Goal: Task Accomplishment & Management: Manage account settings

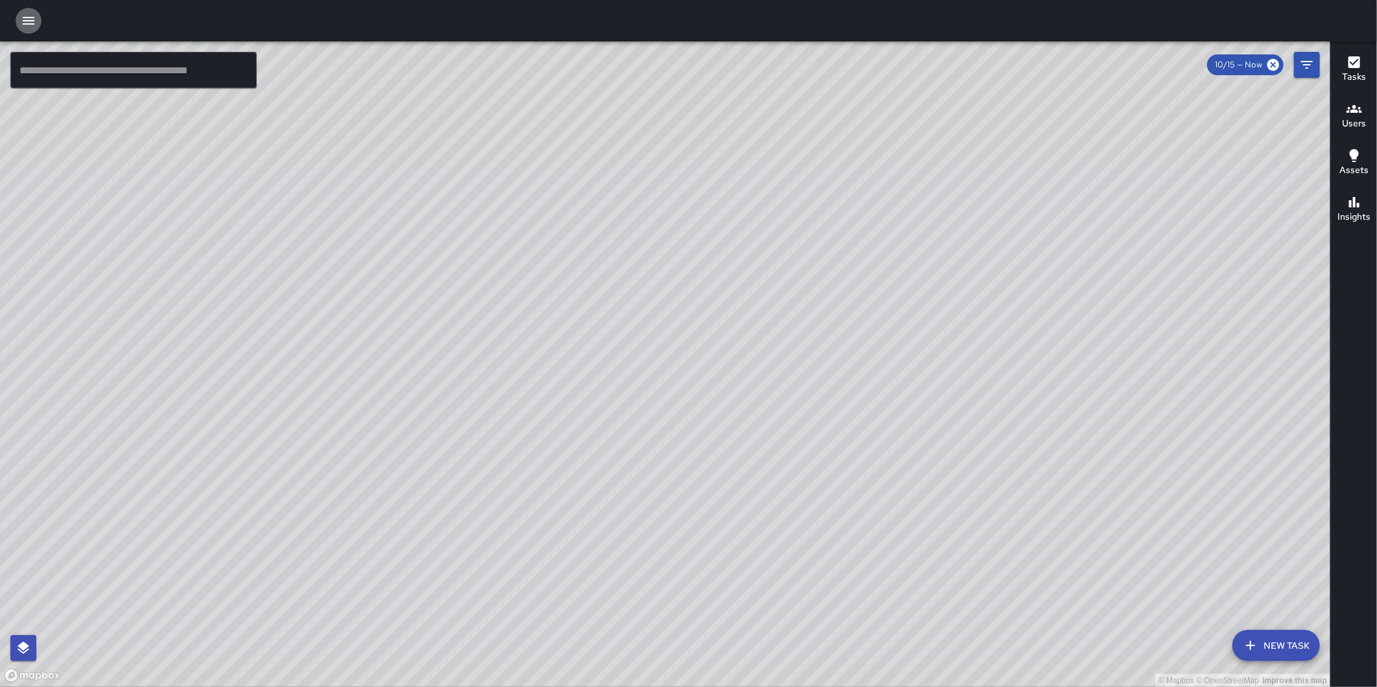
click at [21, 24] on icon "button" at bounding box center [29, 21] width 16 height 16
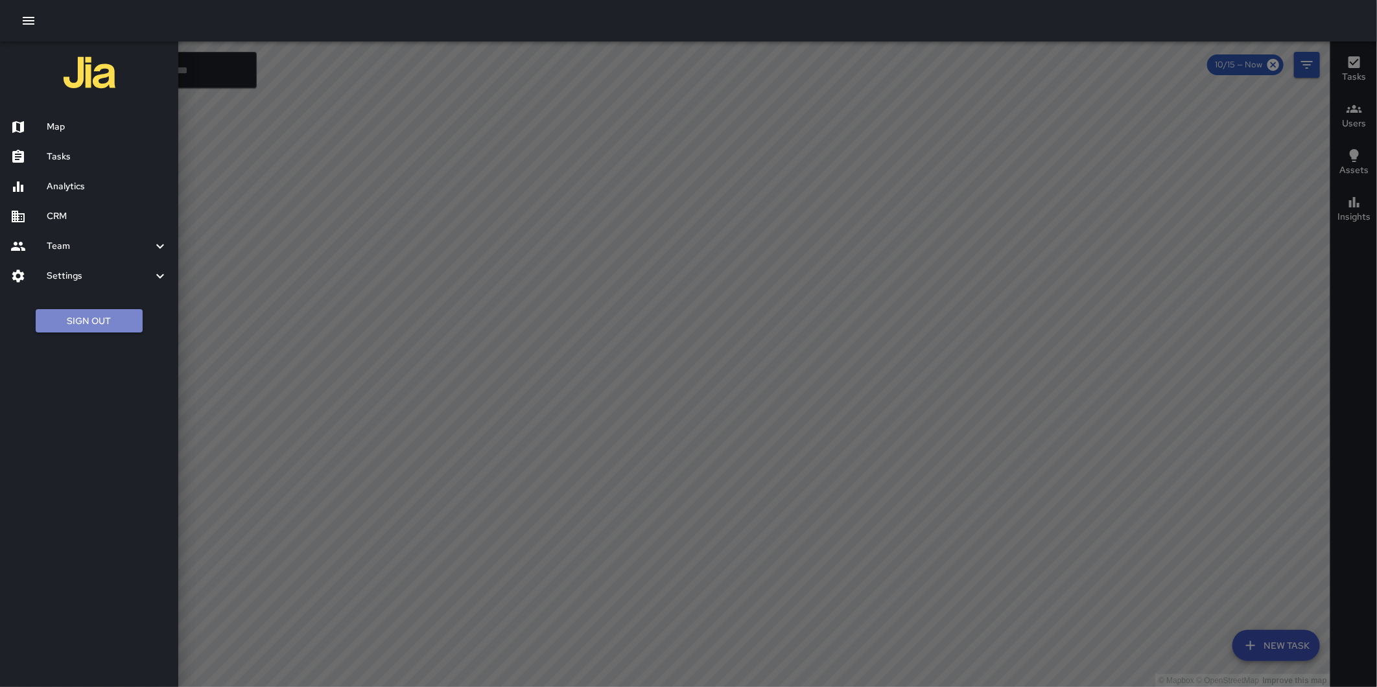
click at [108, 319] on button "Sign Out" at bounding box center [89, 321] width 107 height 24
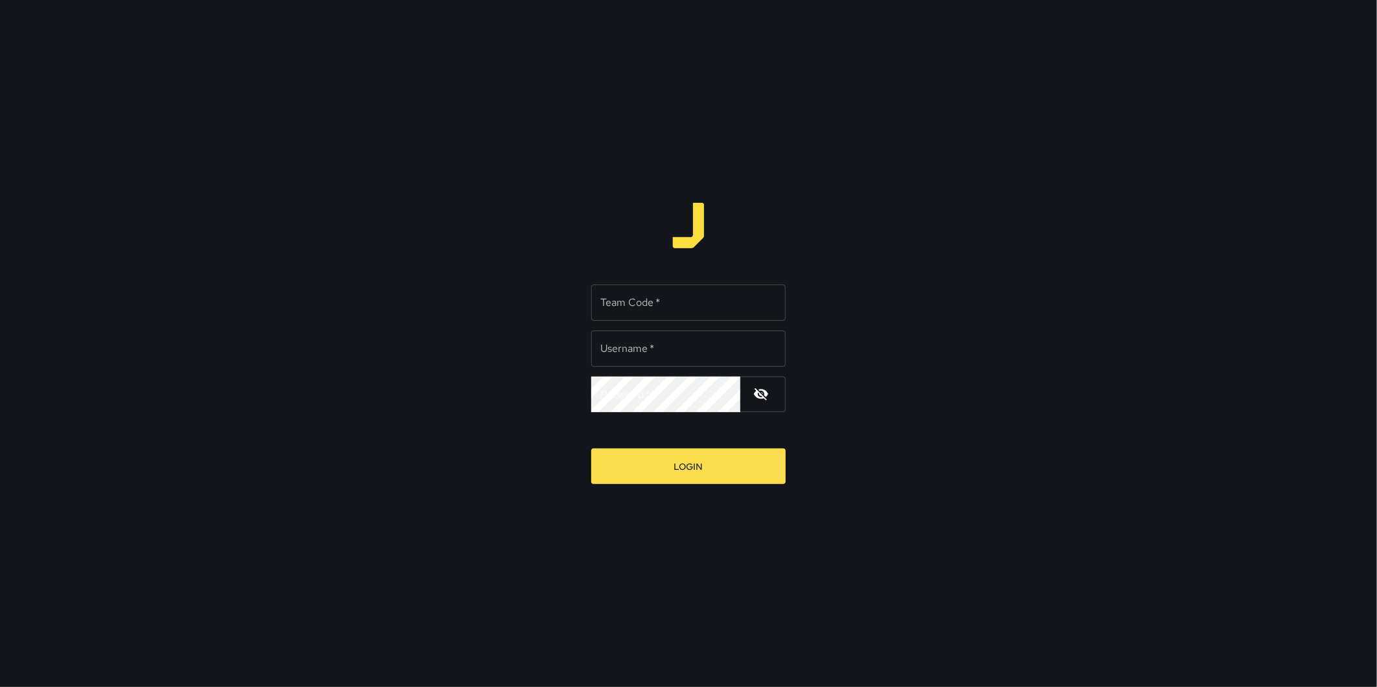
click at [687, 299] on input "Team Code   *" at bounding box center [688, 303] width 195 height 36
type input "**********"
type input "*******"
click at [591, 449] on button "Login" at bounding box center [688, 467] width 195 height 36
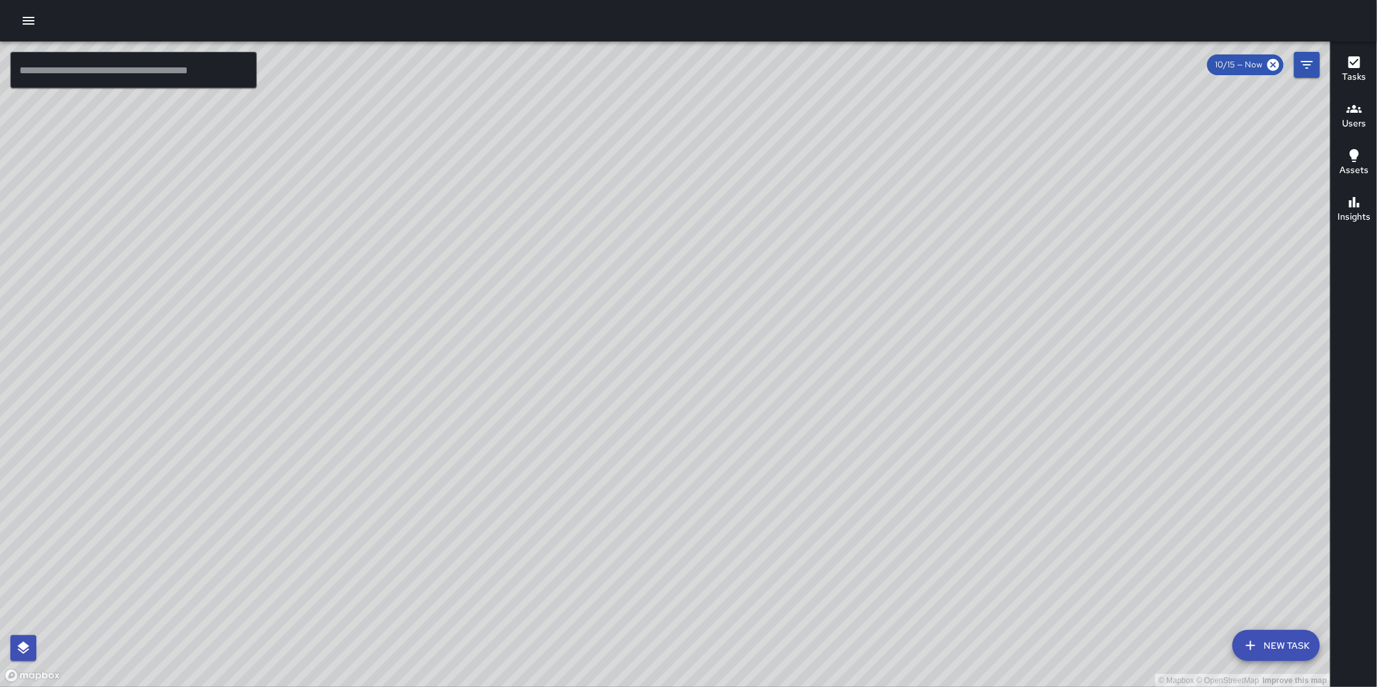
click at [29, 18] on icon "button" at bounding box center [29, 21] width 16 height 16
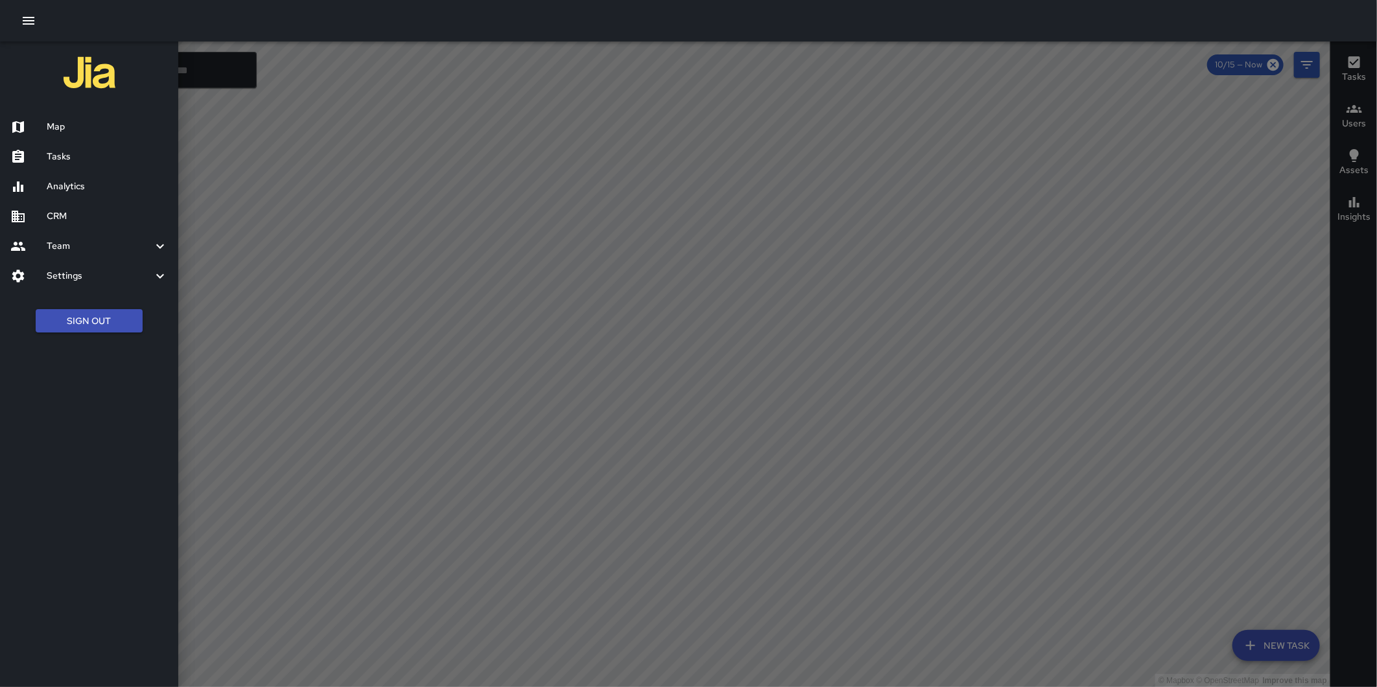
click at [99, 272] on h6 "Settings" at bounding box center [100, 276] width 106 height 14
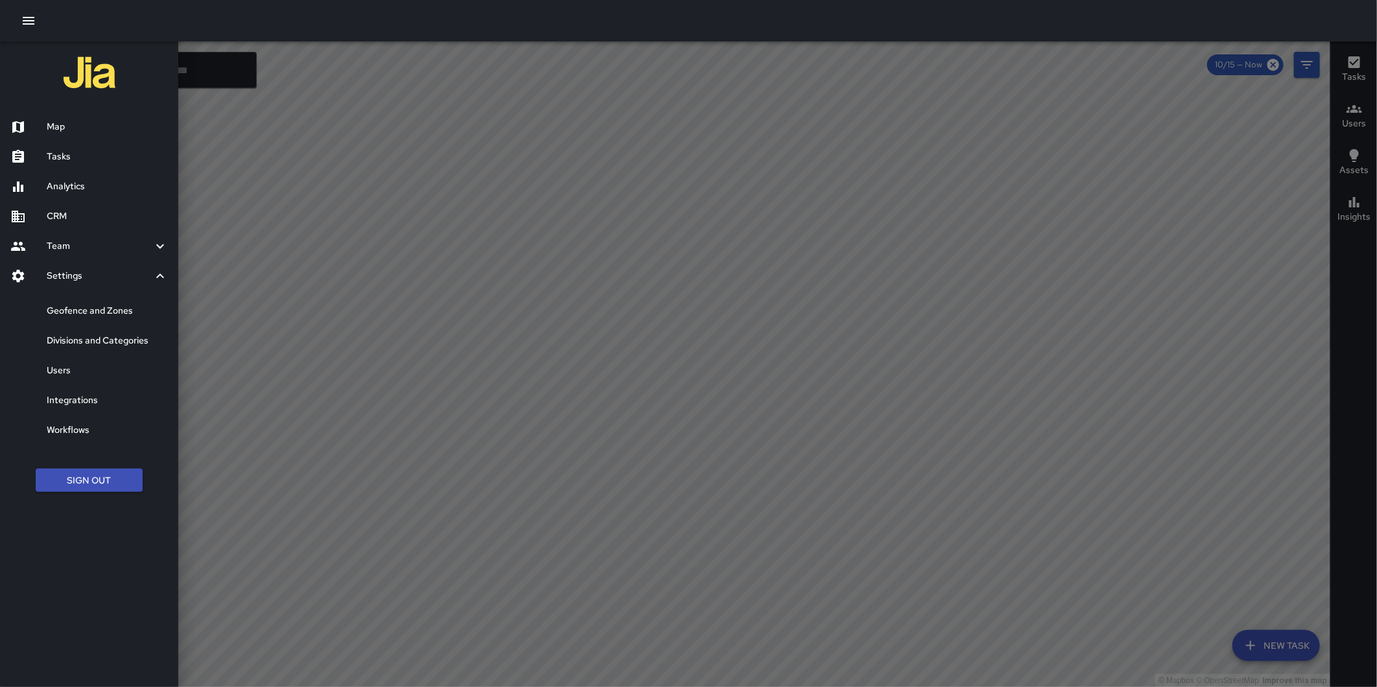
click at [86, 217] on h6 "CRM" at bounding box center [107, 216] width 121 height 14
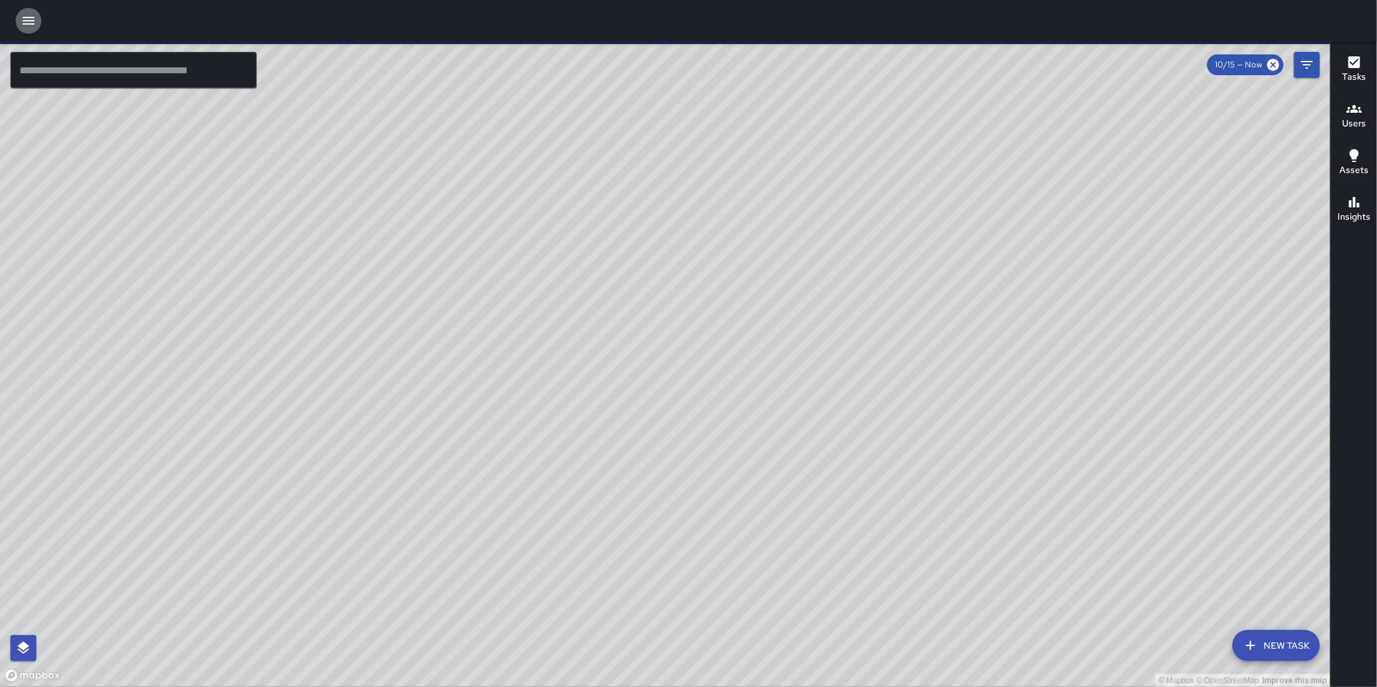
click at [30, 23] on icon "button" at bounding box center [29, 21] width 12 height 8
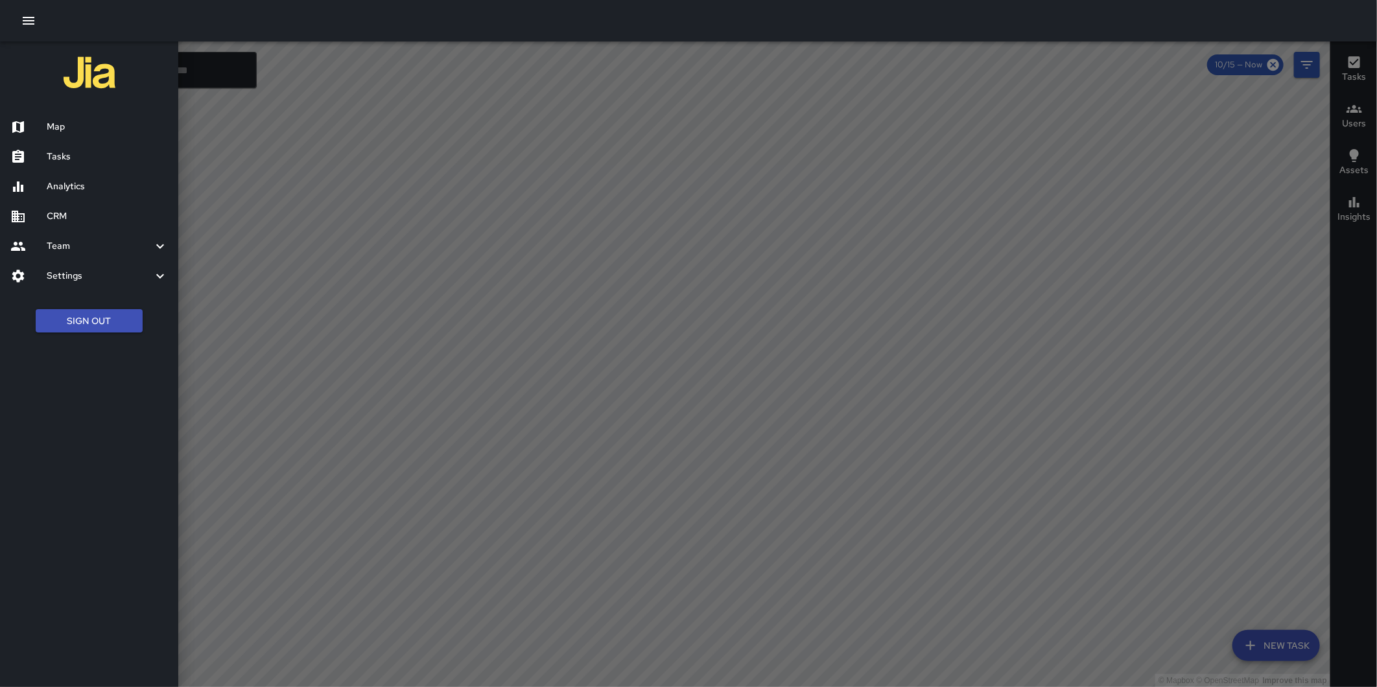
click at [91, 270] on h6 "Settings" at bounding box center [100, 276] width 106 height 14
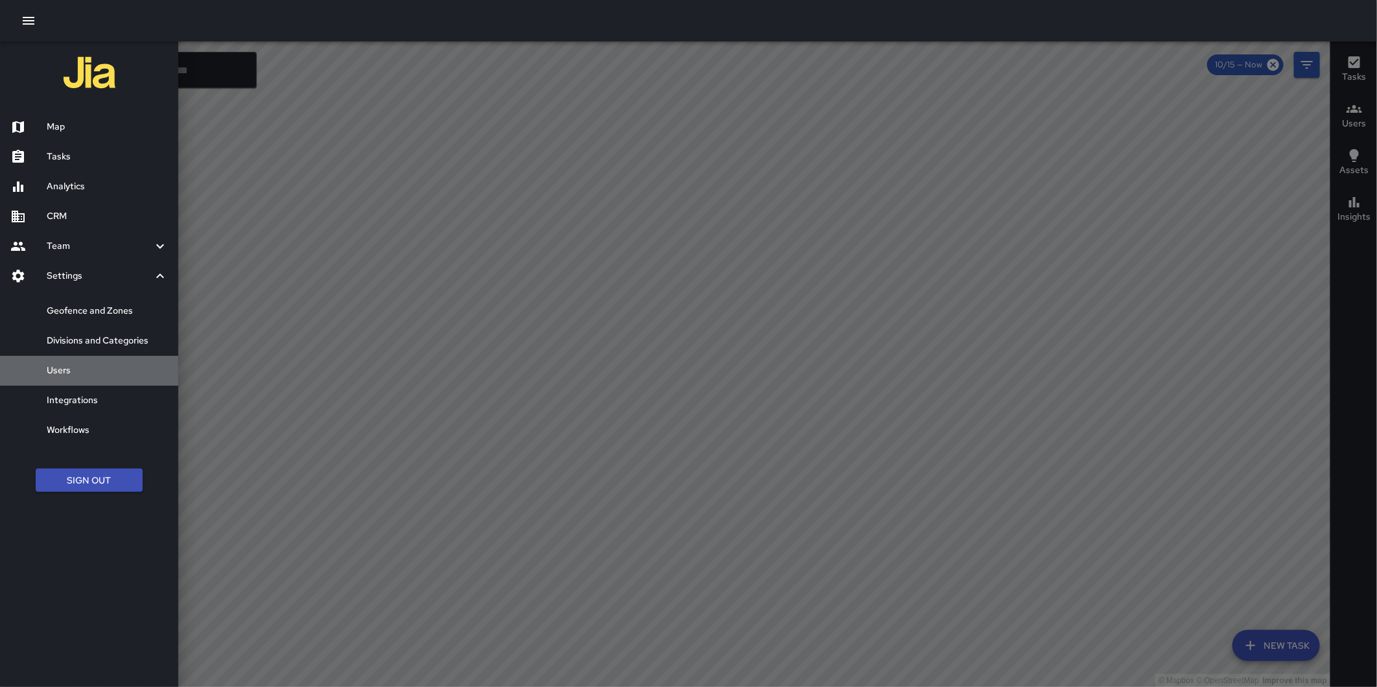
click at [95, 364] on h6 "Users" at bounding box center [107, 371] width 121 height 14
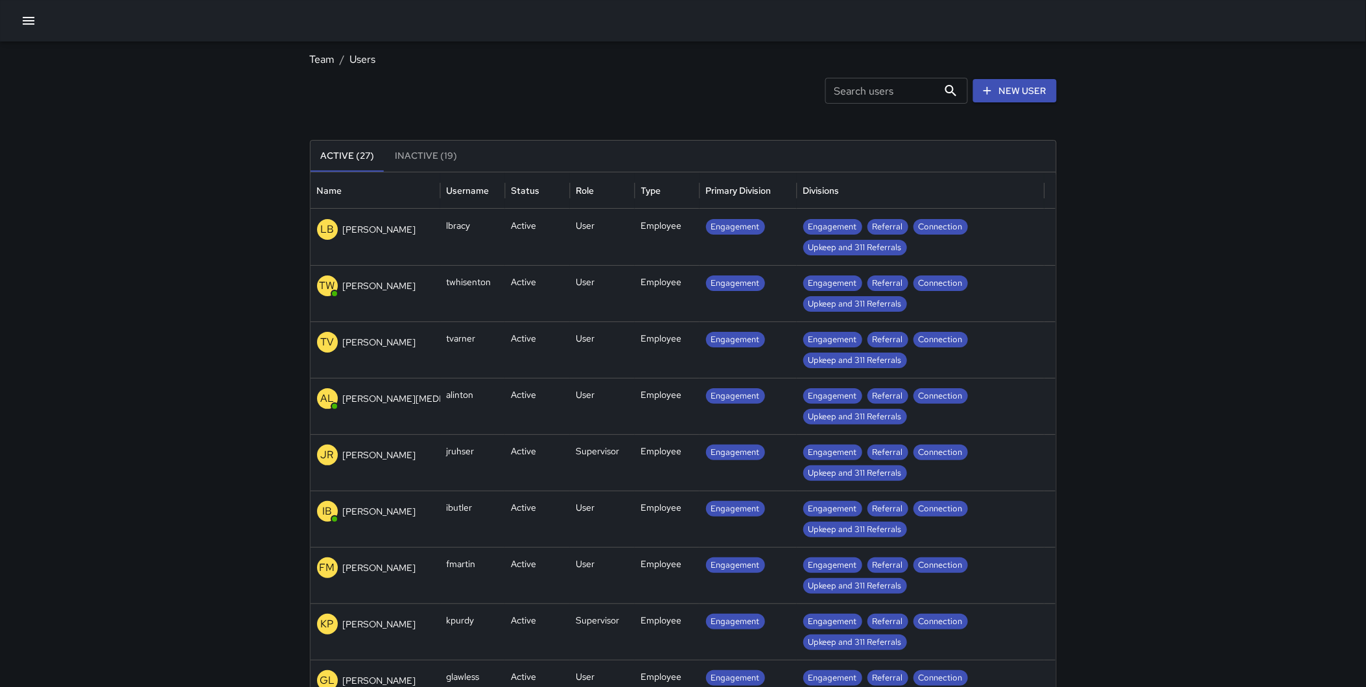
click at [886, 95] on input "Search users" at bounding box center [881, 91] width 113 height 26
click at [843, 93] on div "Search users Search users" at bounding box center [896, 91] width 143 height 26
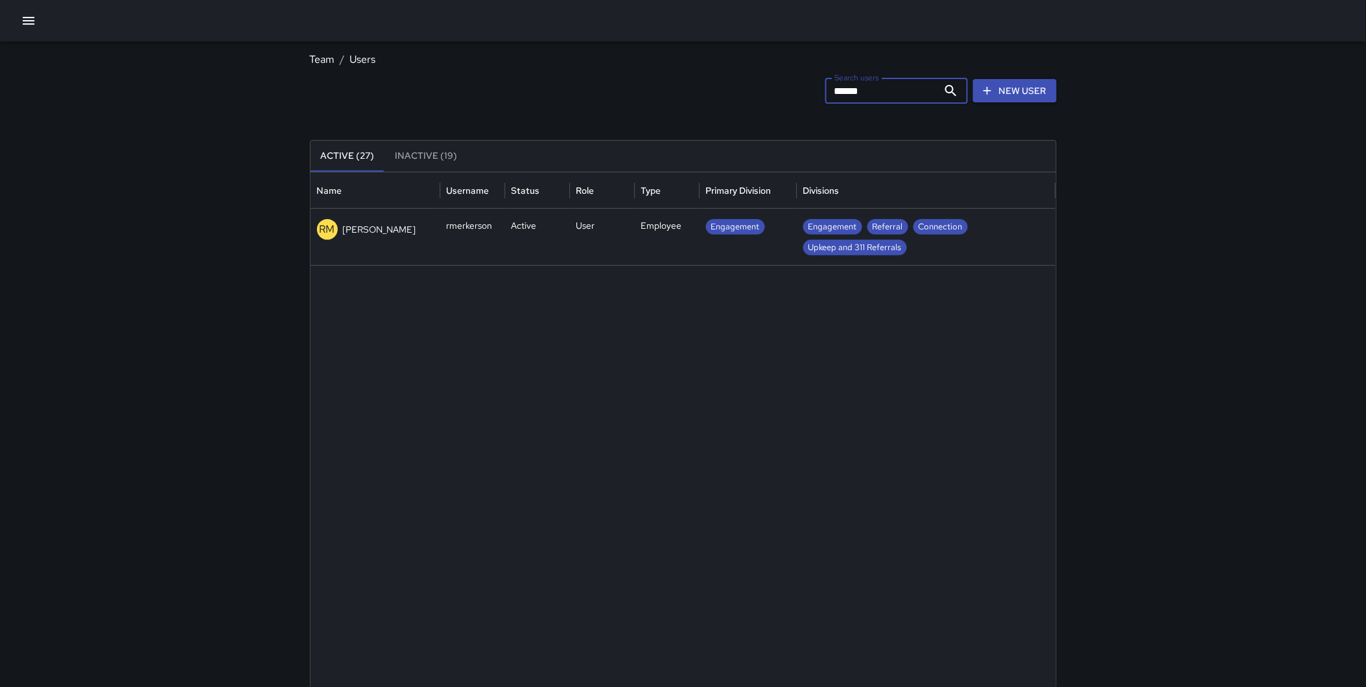
type input "******"
click at [698, 228] on div "Employee" at bounding box center [667, 237] width 65 height 56
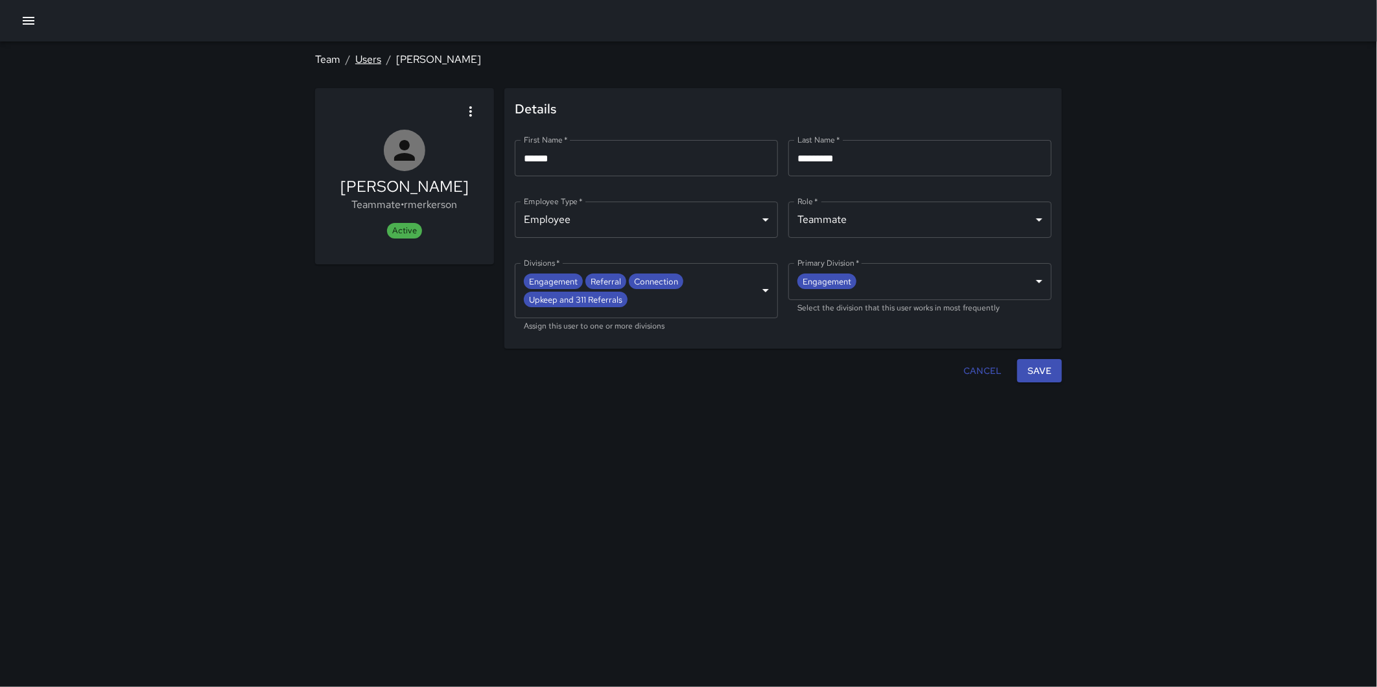
click at [373, 60] on link "Users" at bounding box center [368, 60] width 26 height 14
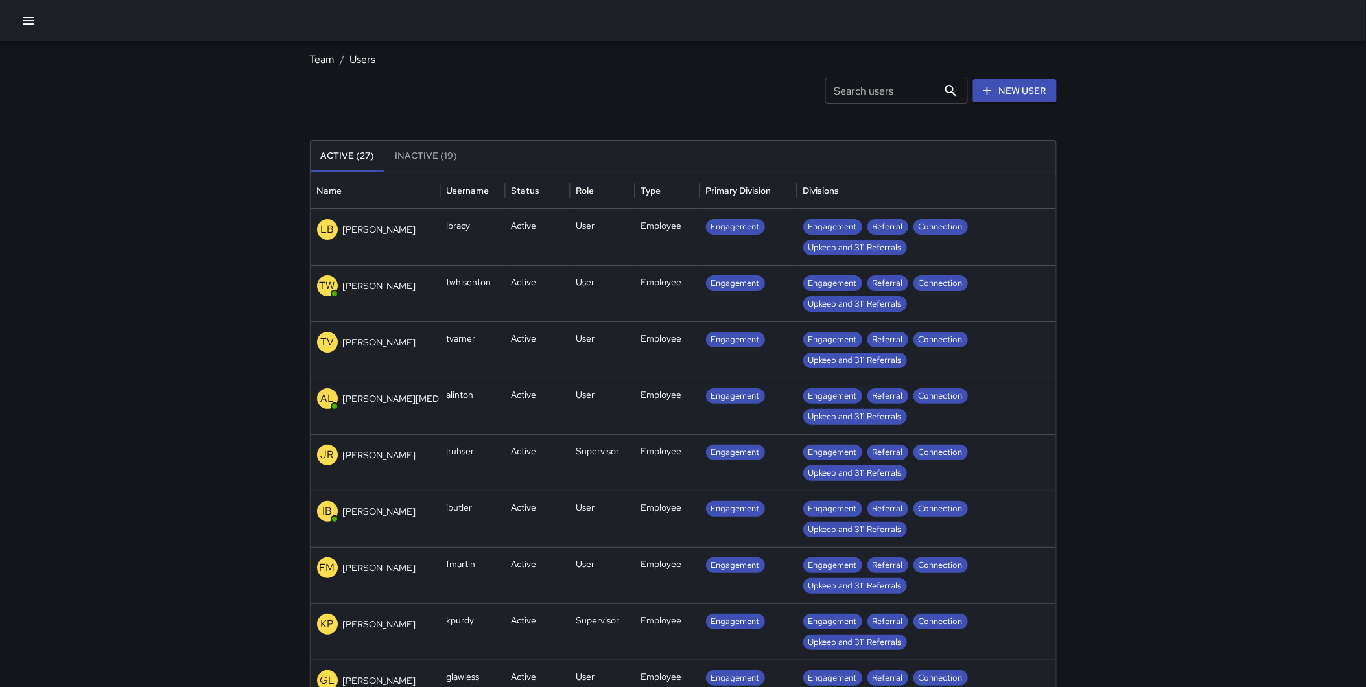
click at [917, 91] on input "Search users" at bounding box center [881, 91] width 113 height 26
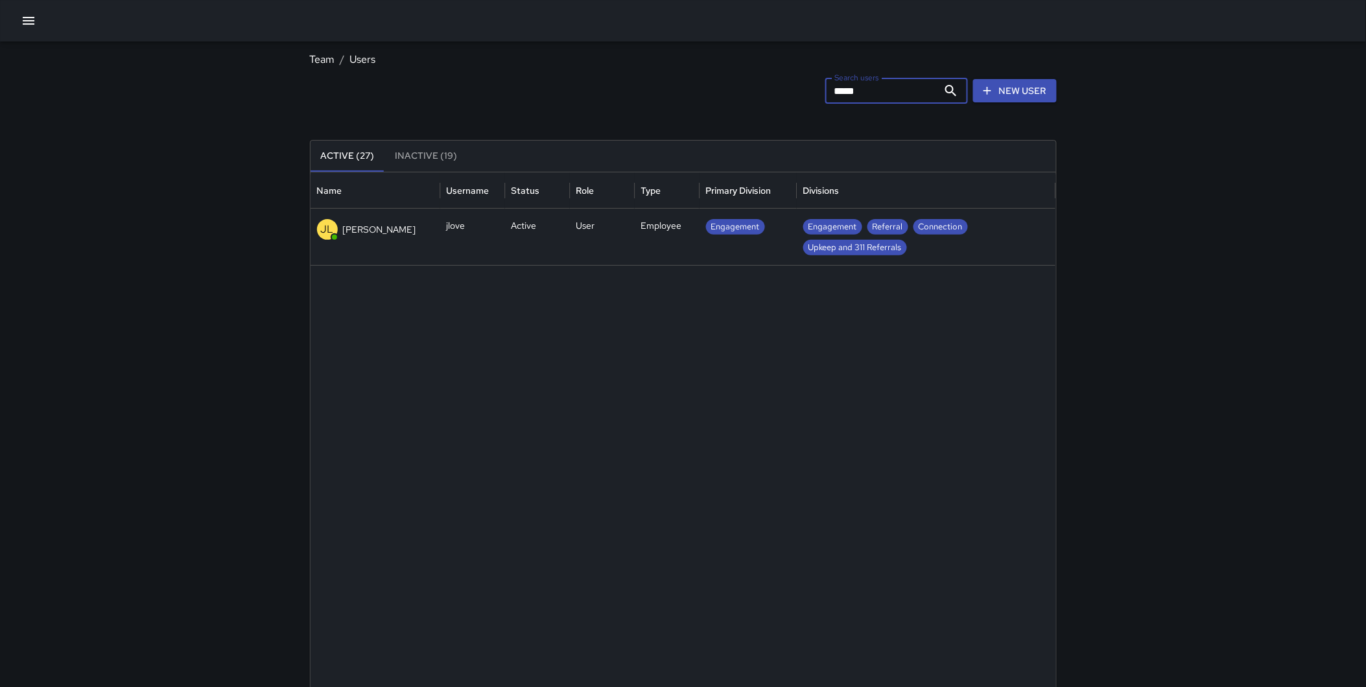
type input "*****"
click at [703, 244] on div "Engagement" at bounding box center [748, 237] width 97 height 56
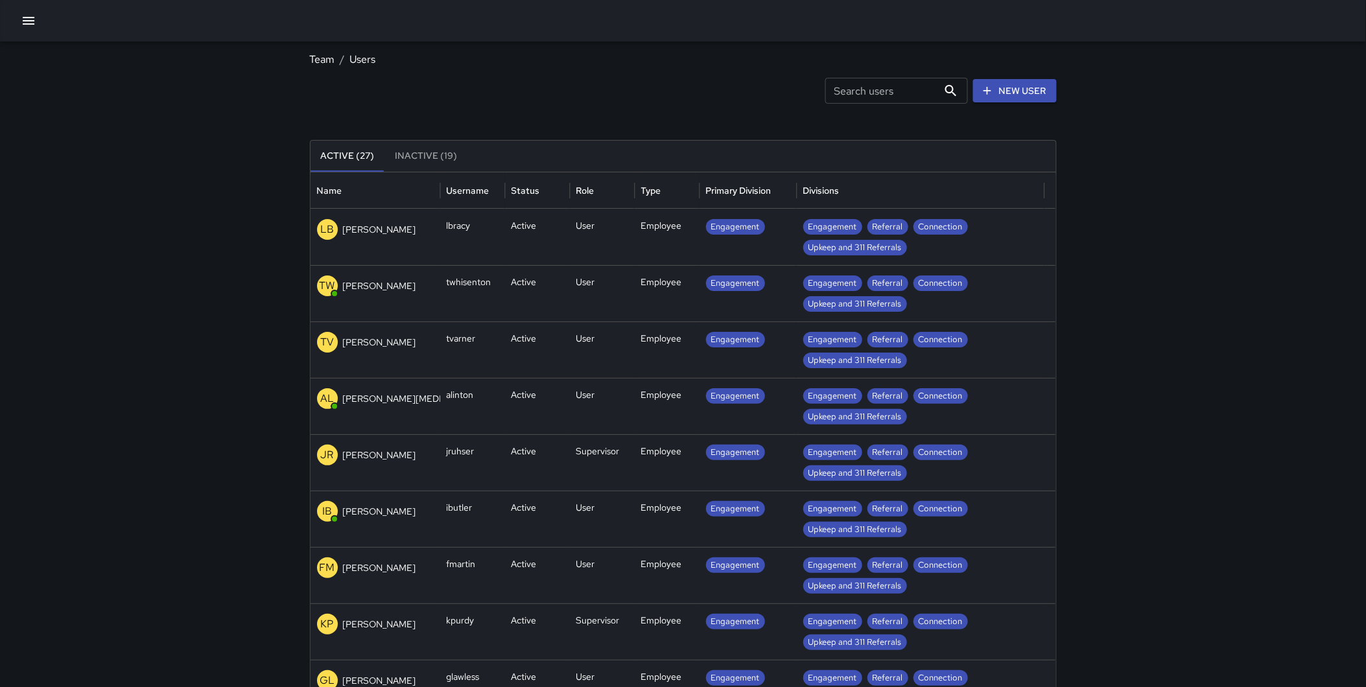
click at [871, 91] on input "Search users" at bounding box center [881, 91] width 113 height 26
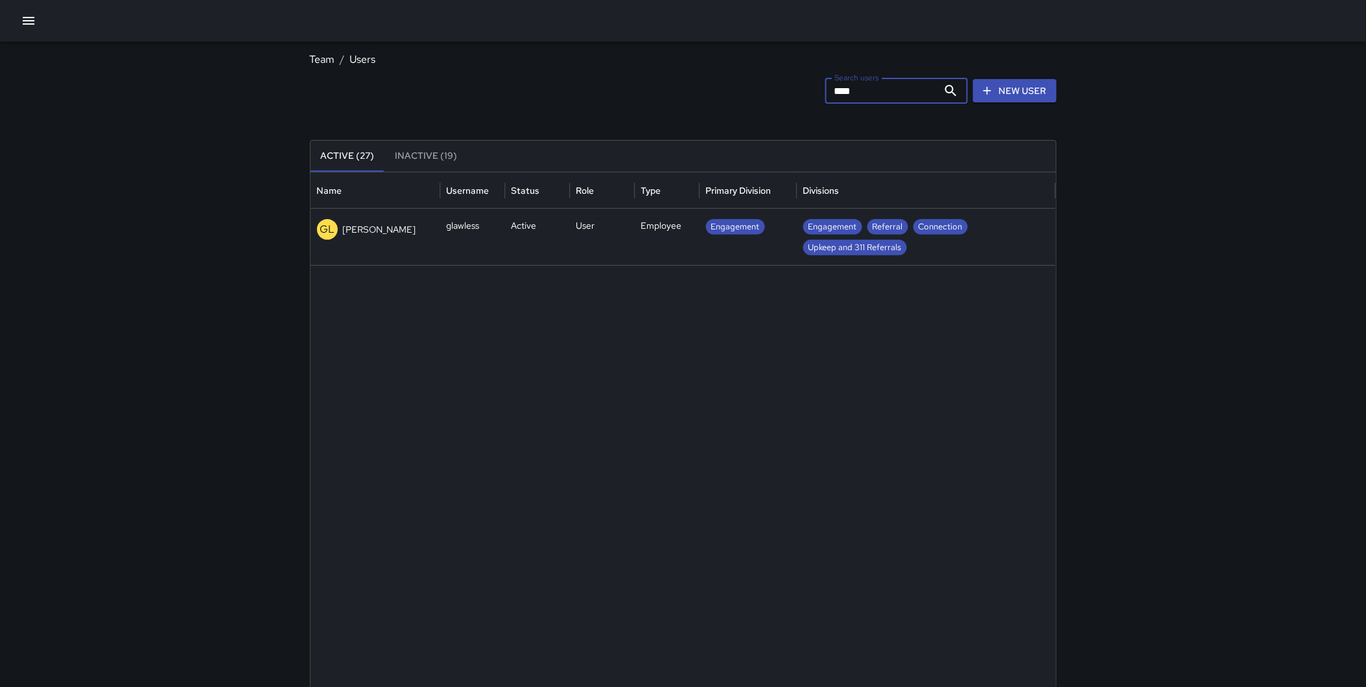
type input "****"
click at [642, 219] on div "Employee" at bounding box center [667, 237] width 65 height 56
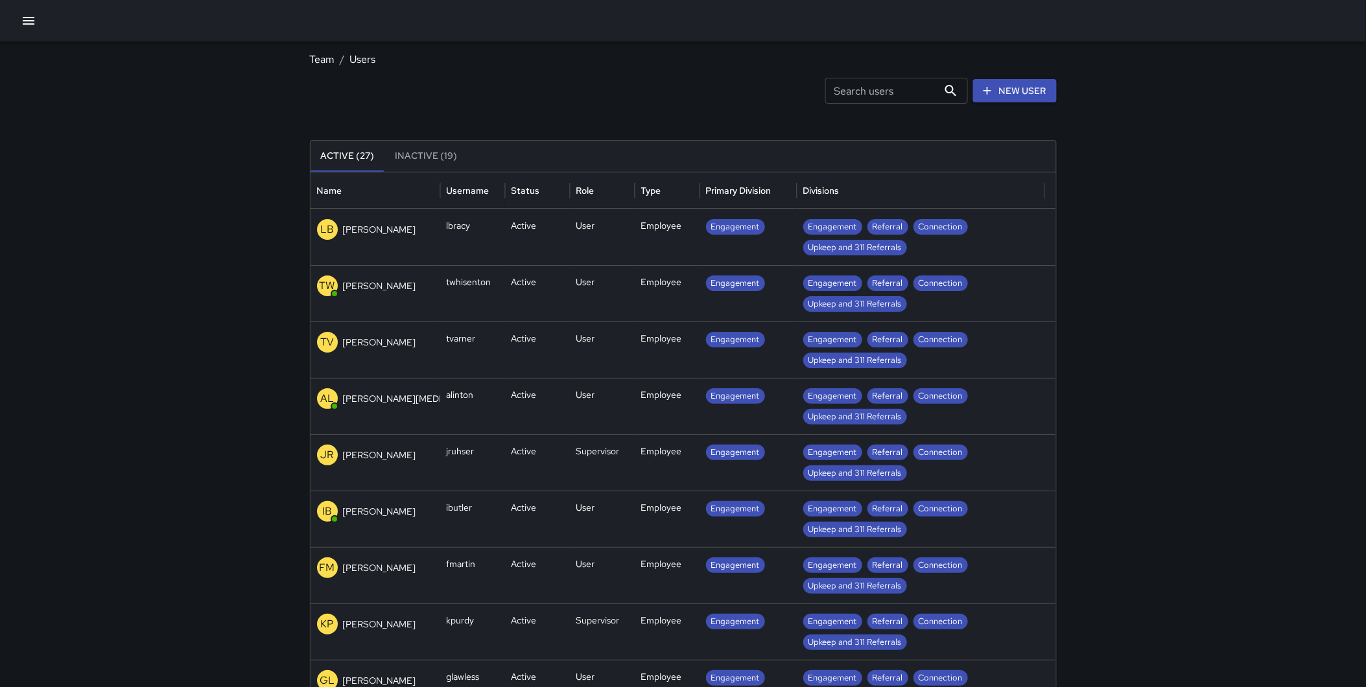
click at [864, 91] on input "Search users" at bounding box center [881, 91] width 113 height 26
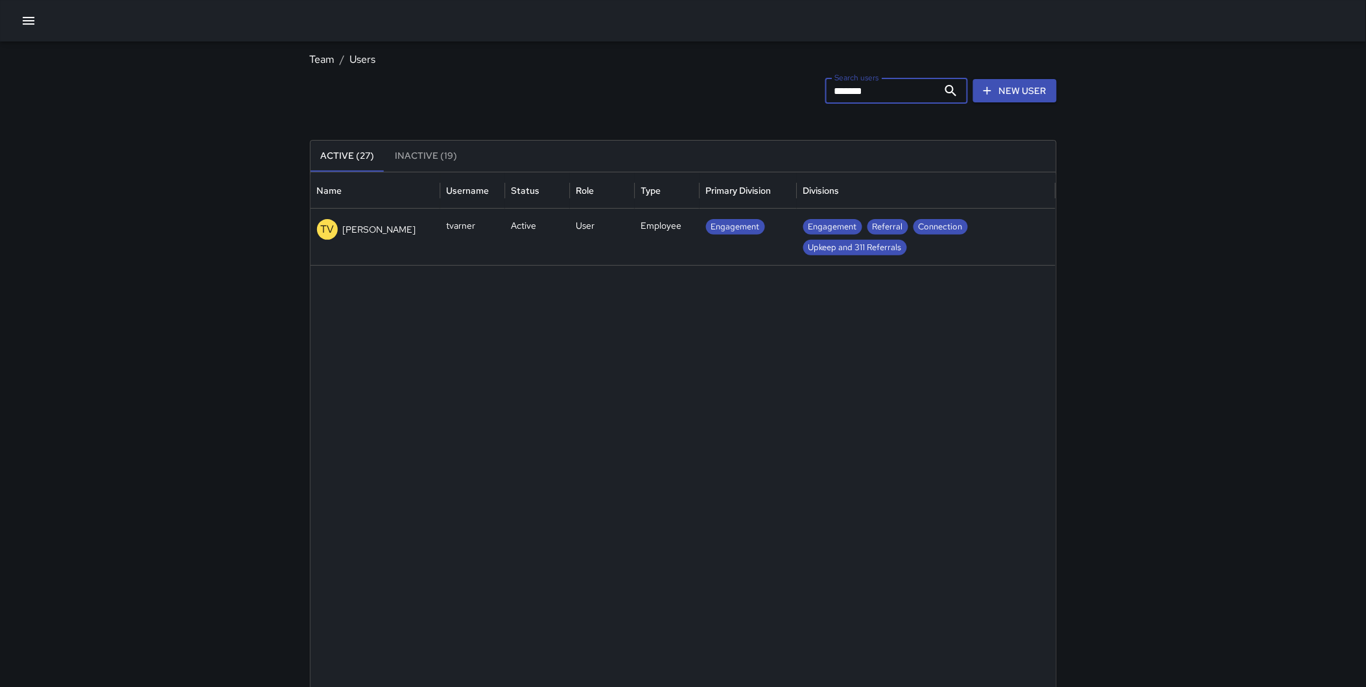
type input "*******"
click at [626, 237] on div "User" at bounding box center [602, 237] width 65 height 56
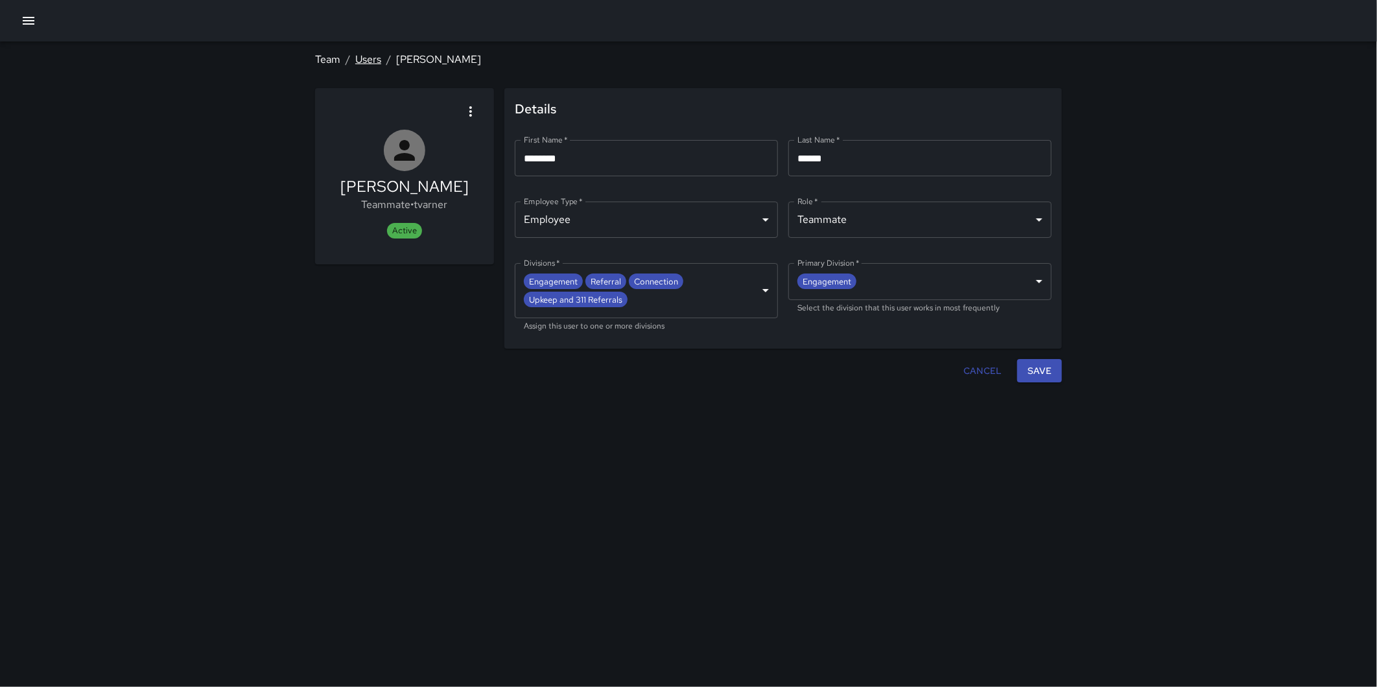
click at [378, 58] on link "Users" at bounding box center [368, 60] width 26 height 14
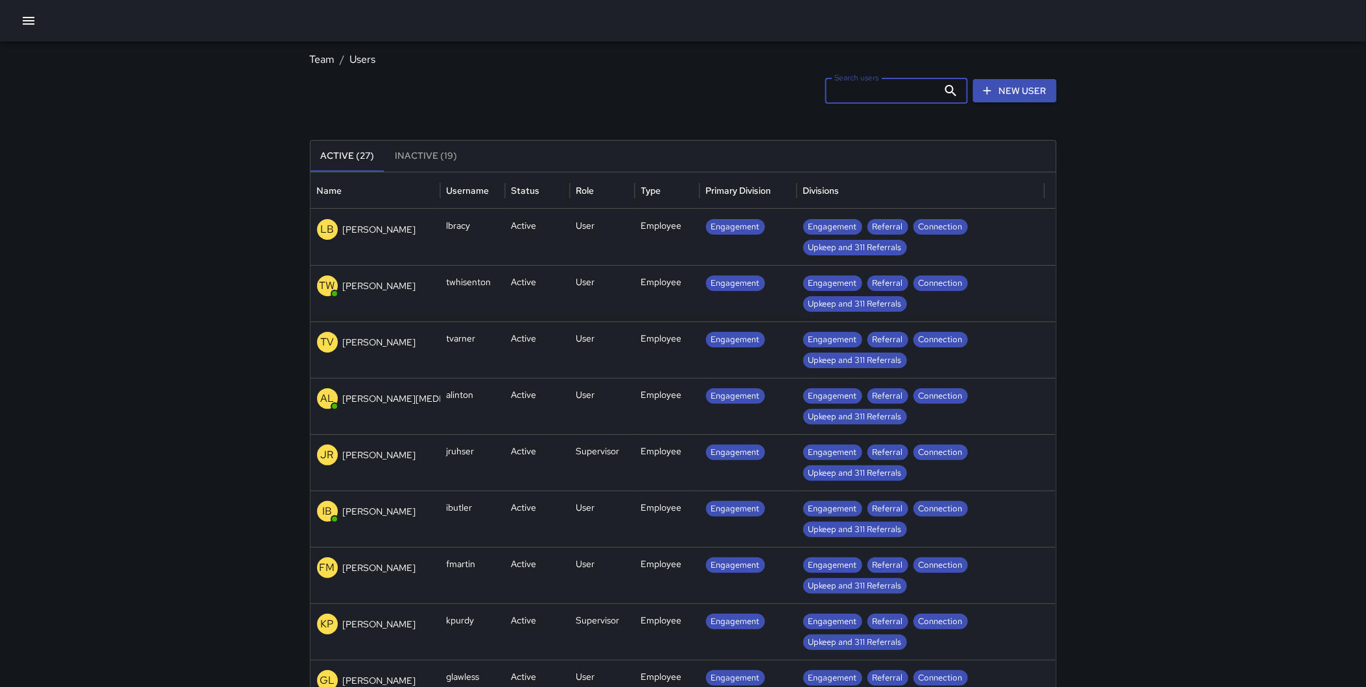
click at [858, 86] on div "Search users Search users" at bounding box center [896, 91] width 143 height 26
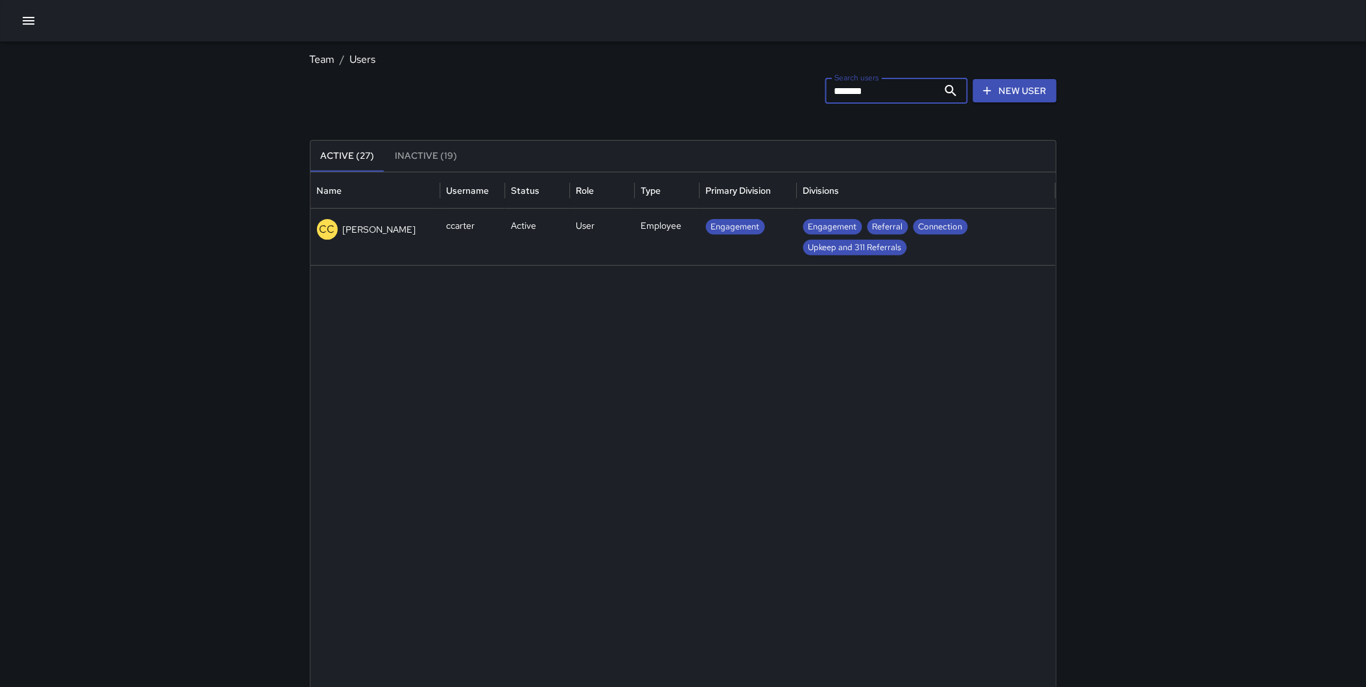
type input "*******"
click at [587, 206] on div "Role" at bounding box center [602, 190] width 52 height 36
click at [560, 241] on div "Active" at bounding box center [537, 237] width 65 height 56
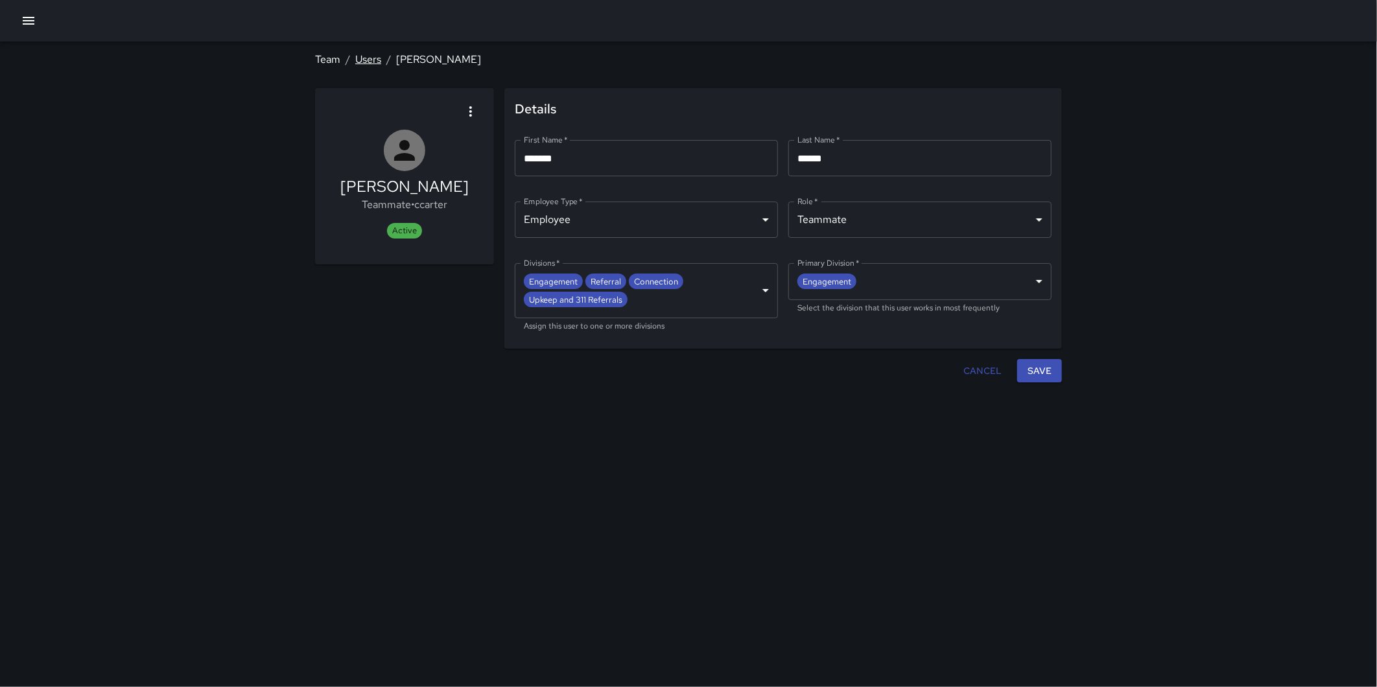
click at [371, 57] on link "Users" at bounding box center [368, 60] width 26 height 14
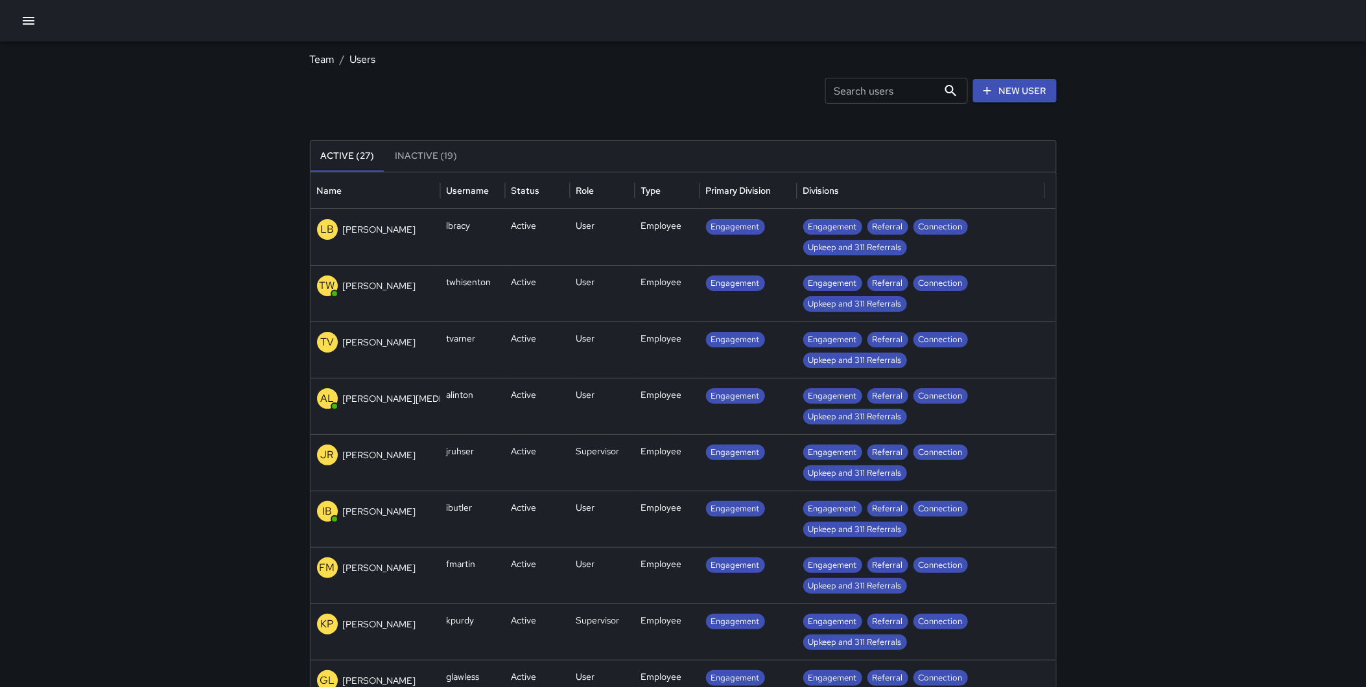
click at [1180, 121] on div "Team / Users Search users Search users New User Active (27) Inactive (19) Name …" at bounding box center [683, 383] width 1366 height 767
click at [33, 20] on icon "button" at bounding box center [29, 21] width 12 height 8
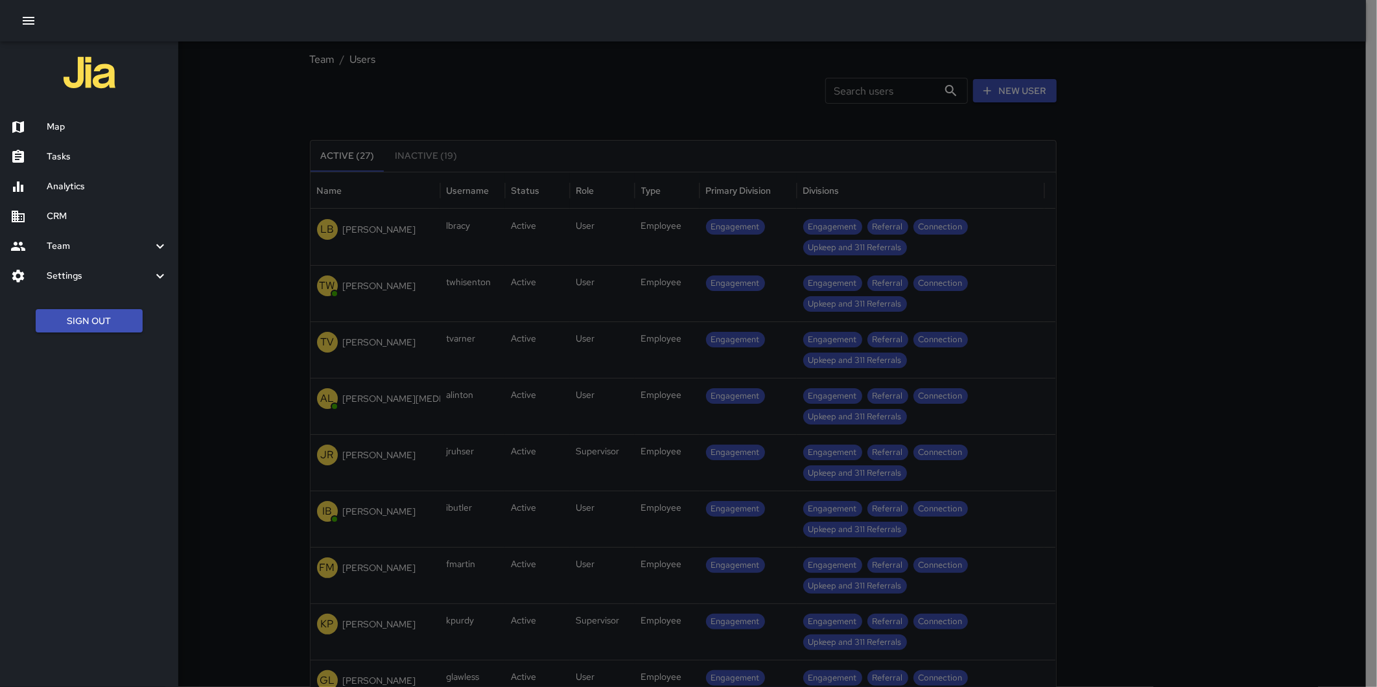
click at [1072, 108] on div at bounding box center [688, 343] width 1377 height 687
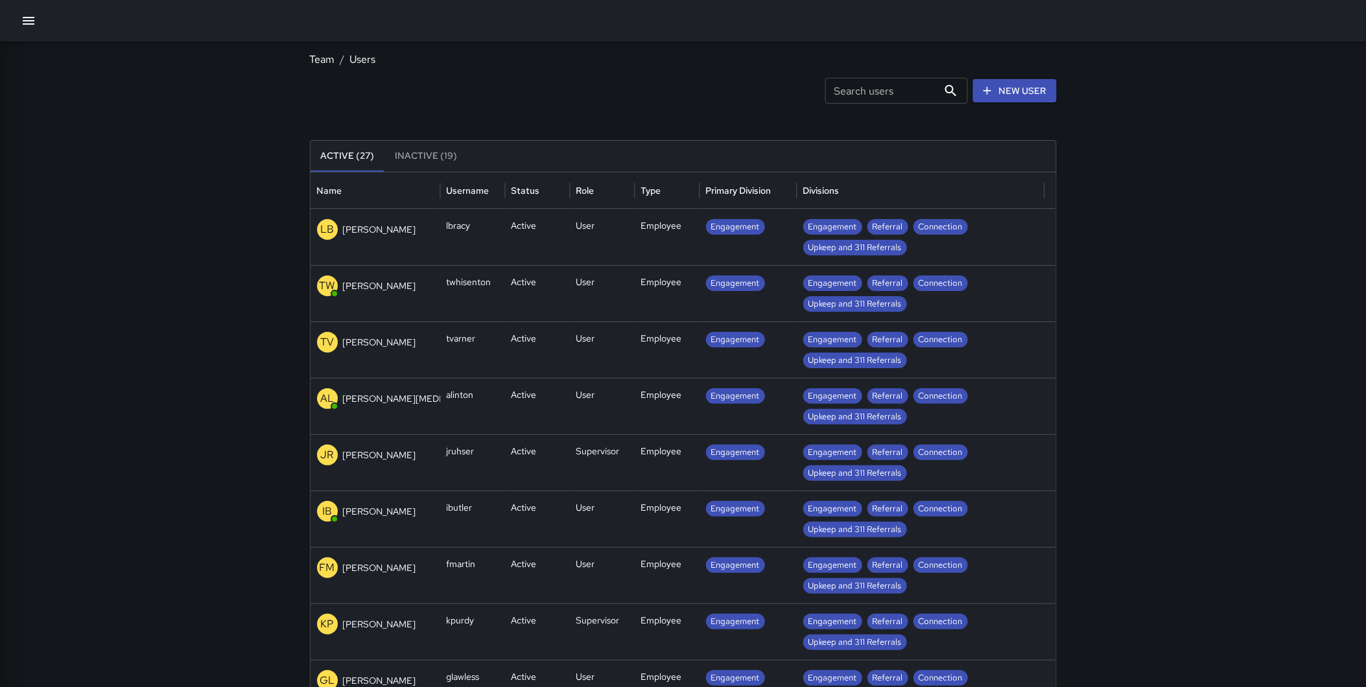
click at [1020, 91] on link "New User" at bounding box center [1015, 91] width 84 height 24
